Goal: Contribute content: Add original content to the website for others to see

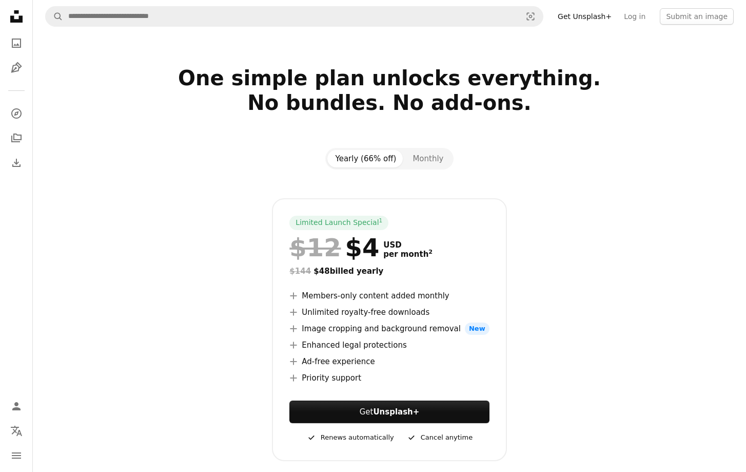
click at [597, 15] on link "Get Unsplash+" at bounding box center [585, 16] width 66 height 16
drag, startPoint x: 690, startPoint y: 48, endPoint x: 698, endPoint y: 35, distance: 14.7
click at [690, 48] on div at bounding box center [389, 49] width 713 height 33
click at [702, 18] on button "Submit an image" at bounding box center [697, 16] width 74 height 16
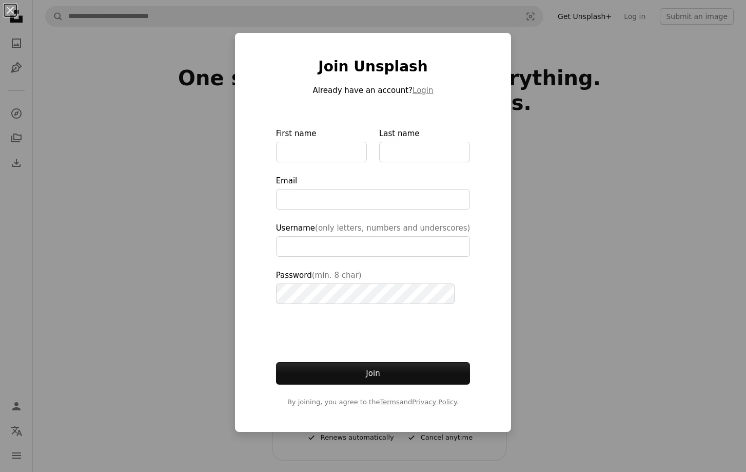
click at [563, 69] on div "An X shape Join Unsplash Already have an account? Login First name Last name Em…" at bounding box center [373, 236] width 746 height 472
